Goal: Navigation & Orientation: Find specific page/section

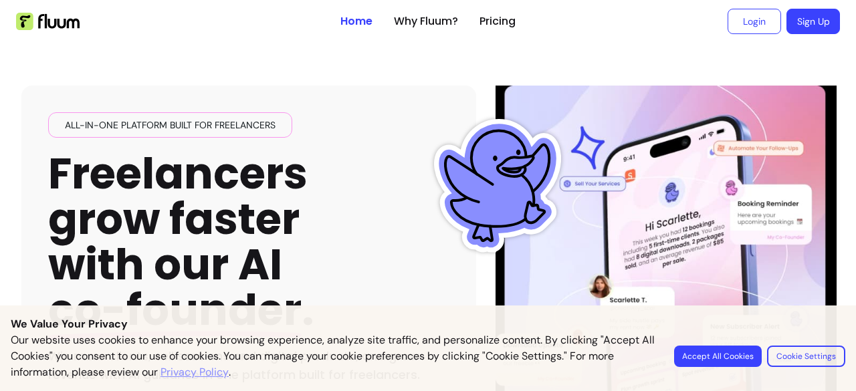
click at [209, 369] on link "Privacy Policy" at bounding box center [194, 372] width 68 height 16
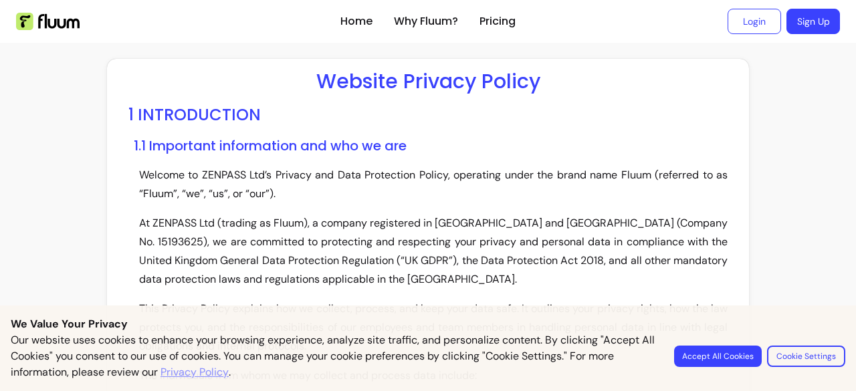
click at [209, 369] on link "Privacy Policy" at bounding box center [194, 372] width 68 height 16
click at [723, 355] on button "Accept All Cookies" at bounding box center [718, 356] width 88 height 21
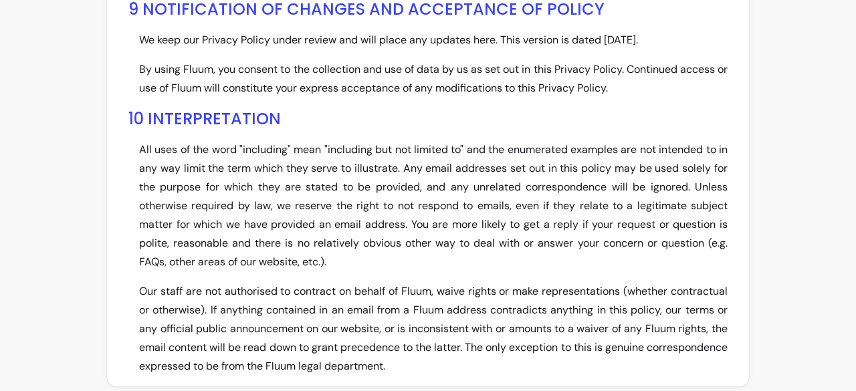
scroll to position [5819, 0]
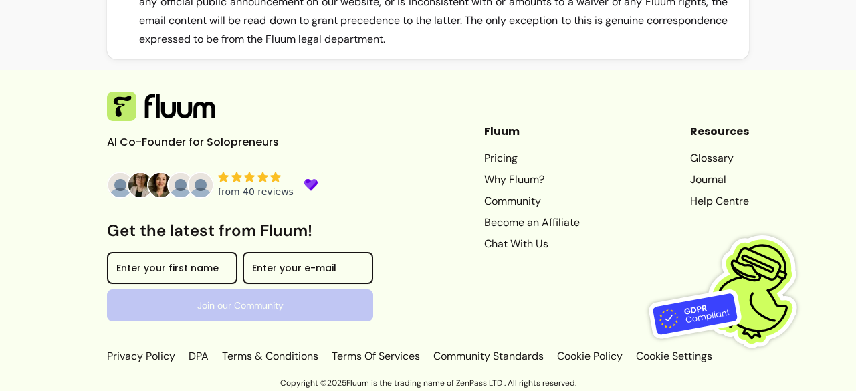
click at [273, 356] on link "Terms & Conditions" at bounding box center [270, 356] width 102 height 16
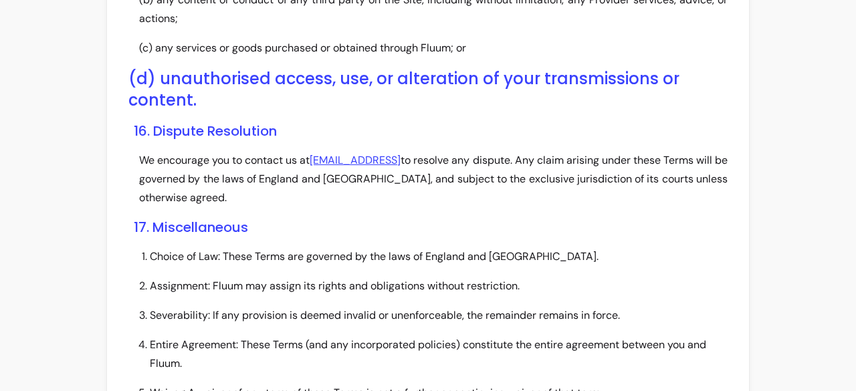
scroll to position [4187, 0]
